Goal: Task Accomplishment & Management: Use online tool/utility

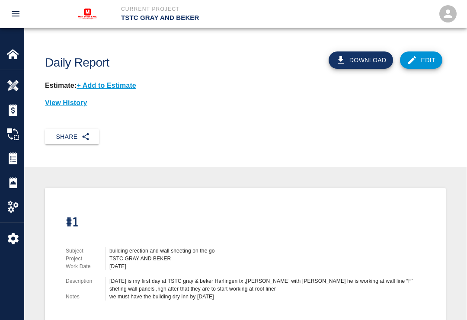
click at [14, 55] on img at bounding box center [13, 54] width 12 height 12
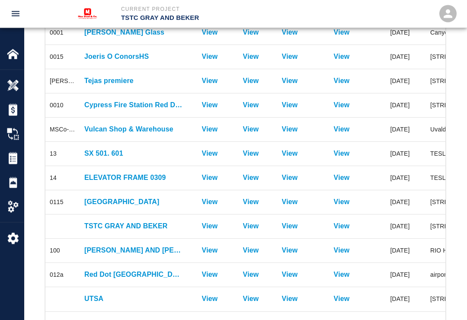
scroll to position [194, 0]
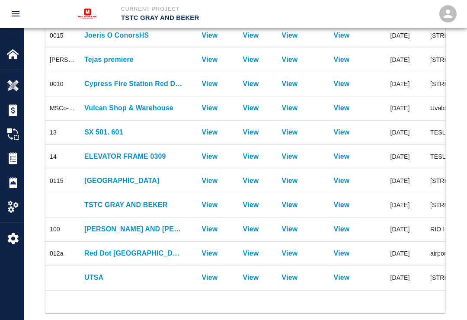
click at [157, 275] on p "UTSA" at bounding box center [133, 277] width 99 height 10
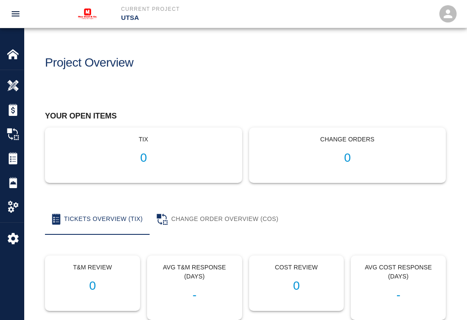
click at [18, 187] on img at bounding box center [13, 182] width 12 height 12
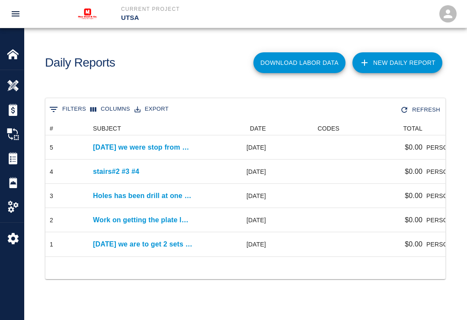
scroll to position [135, 400]
click at [401, 61] on link "New Daily Report" at bounding box center [398, 62] width 90 height 21
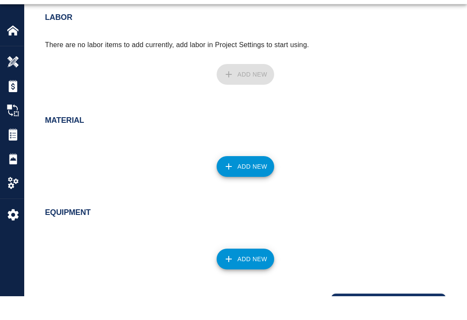
scroll to position [401, 0]
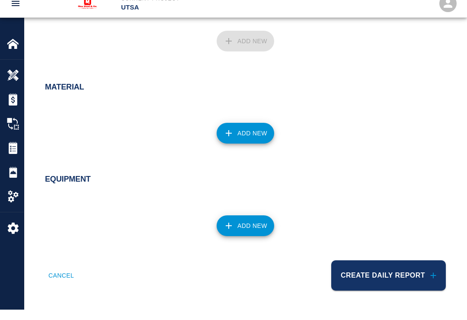
type textarea "1"
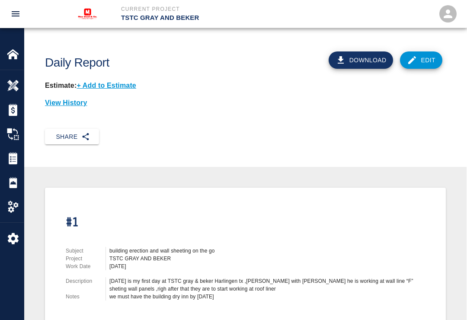
click at [14, 51] on img at bounding box center [13, 54] width 12 height 12
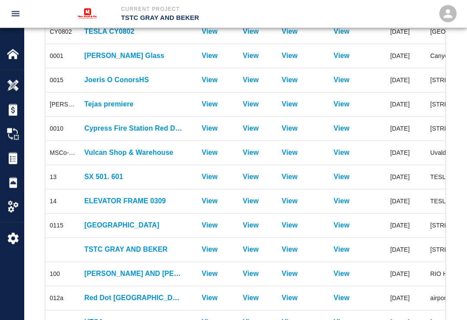
scroll to position [194, 0]
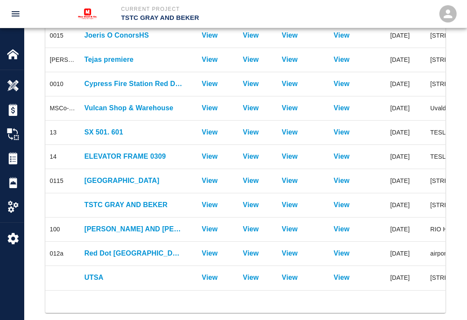
click at [98, 275] on p "UTSA" at bounding box center [133, 277] width 99 height 10
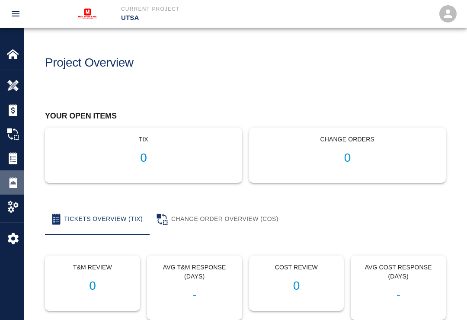
click at [14, 183] on img at bounding box center [13, 182] width 12 height 12
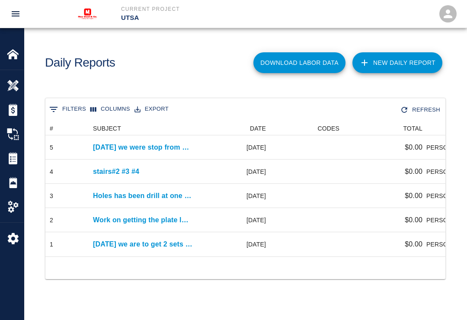
scroll to position [13, 0]
